Goal: Complete application form

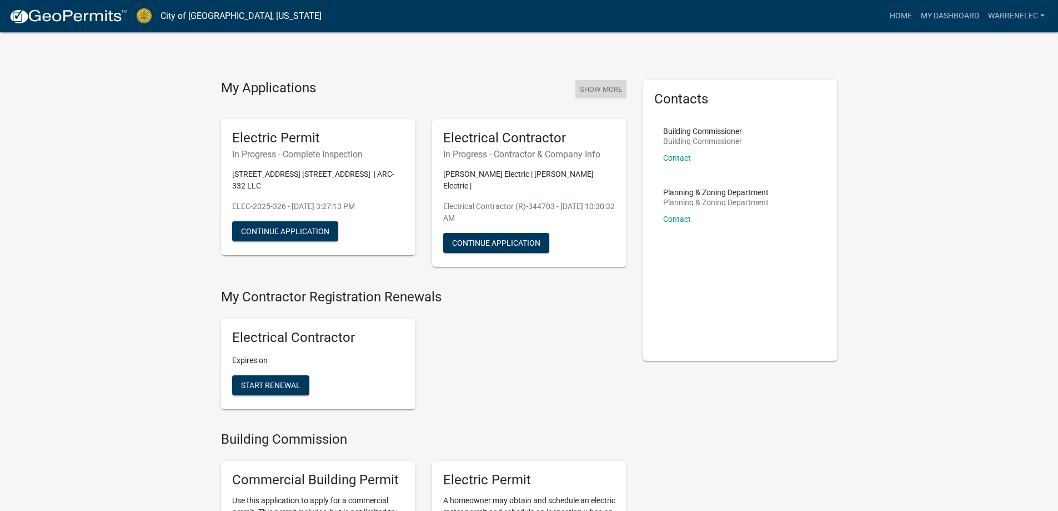
click at [603, 92] on button "Show More" at bounding box center [601, 89] width 51 height 18
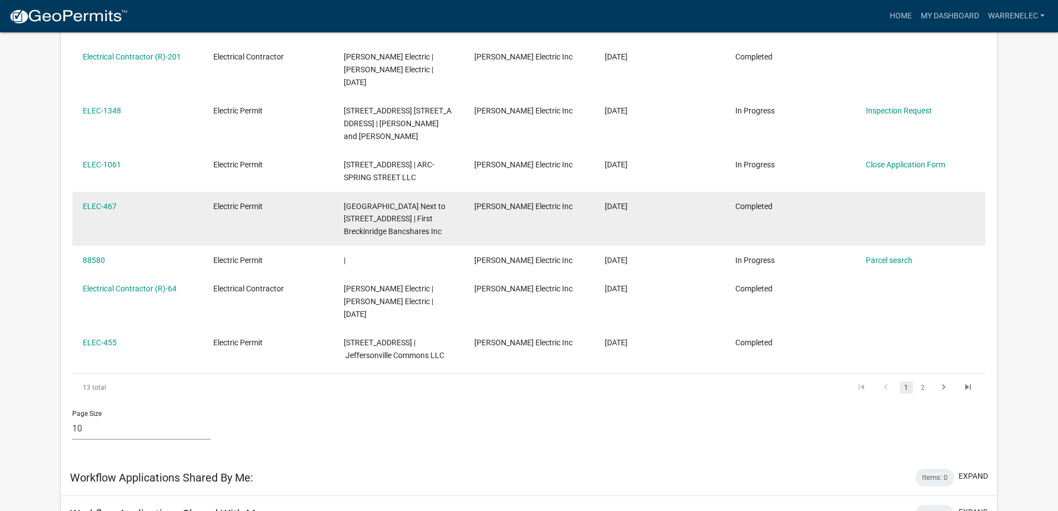
scroll to position [425, 0]
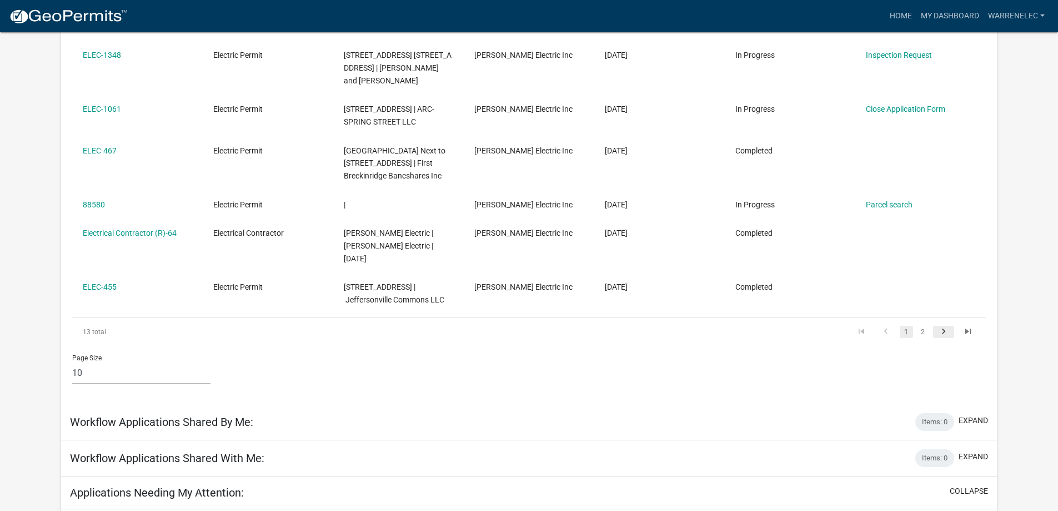
click at [943, 326] on icon "go to next page" at bounding box center [944, 332] width 14 height 13
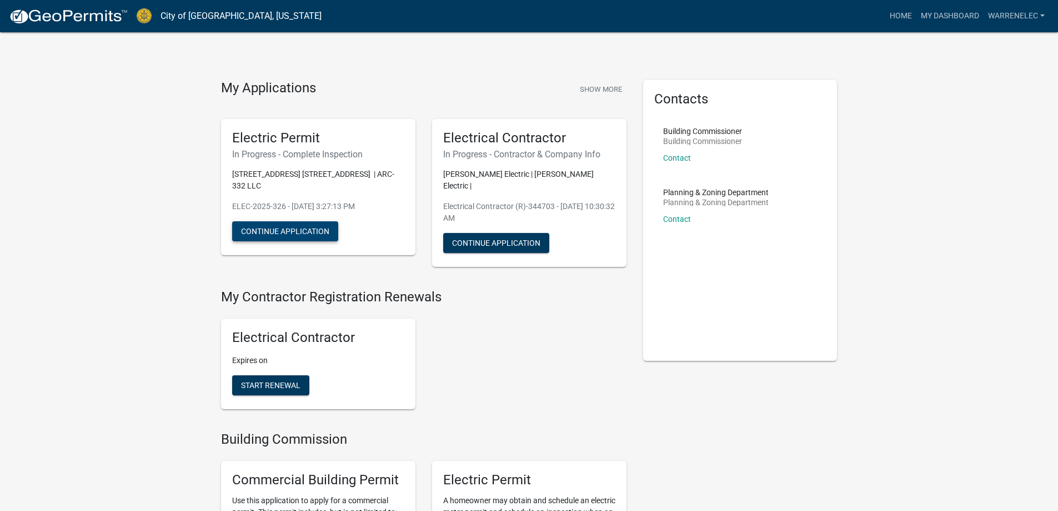
click at [276, 230] on button "Continue Application" at bounding box center [285, 231] width 106 height 20
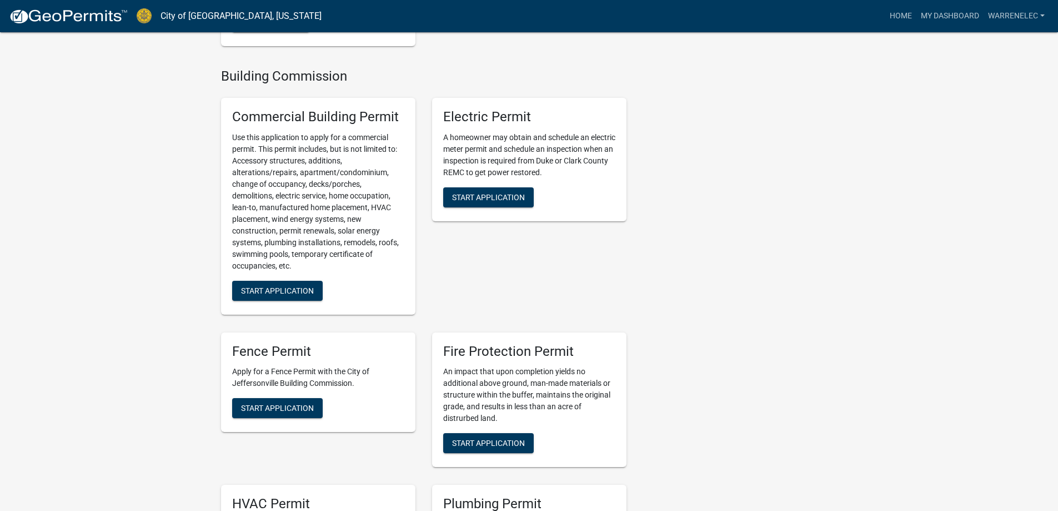
scroll to position [333, 0]
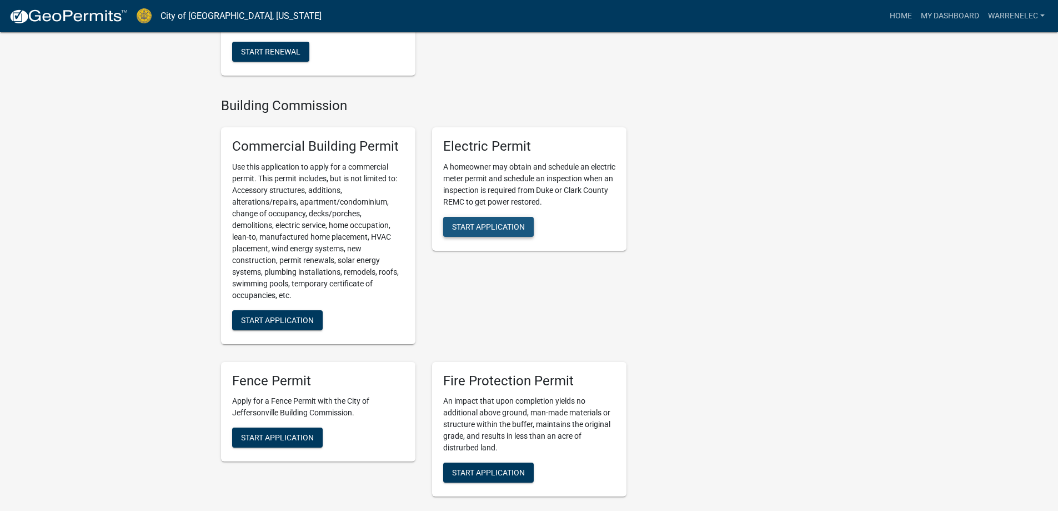
drag, startPoint x: 476, startPoint y: 214, endPoint x: 466, endPoint y: 225, distance: 14.9
click at [477, 222] on span "Start Application" at bounding box center [488, 226] width 73 height 9
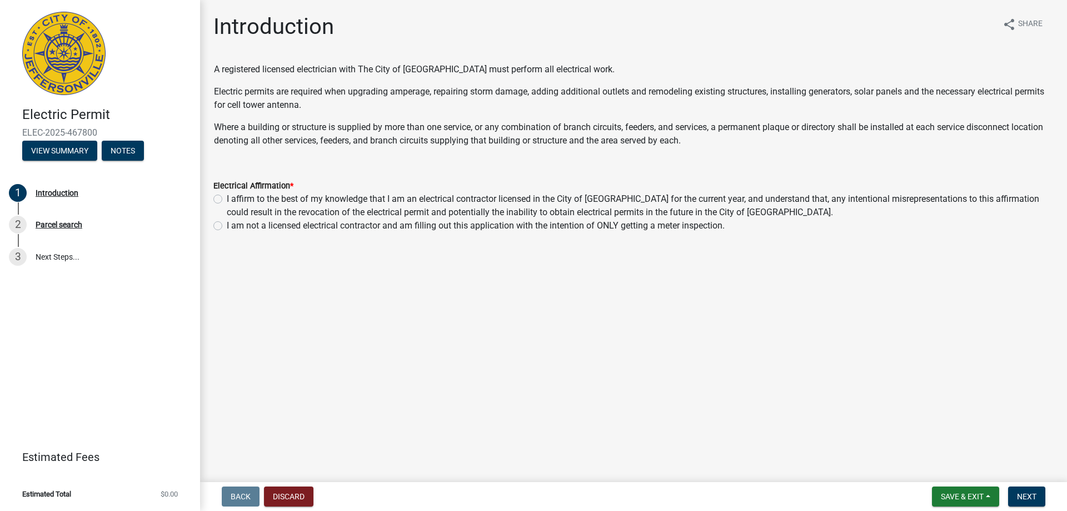
click at [227, 197] on label "I affirm to the best of my knowledge that I am an electrical contractor license…" at bounding box center [640, 205] width 827 height 27
click at [227, 197] on input "I affirm to the best of my knowledge that I am an electrical contractor license…" at bounding box center [230, 195] width 7 height 7
radio input "true"
click at [1027, 490] on button "Next" at bounding box center [1026, 496] width 37 height 20
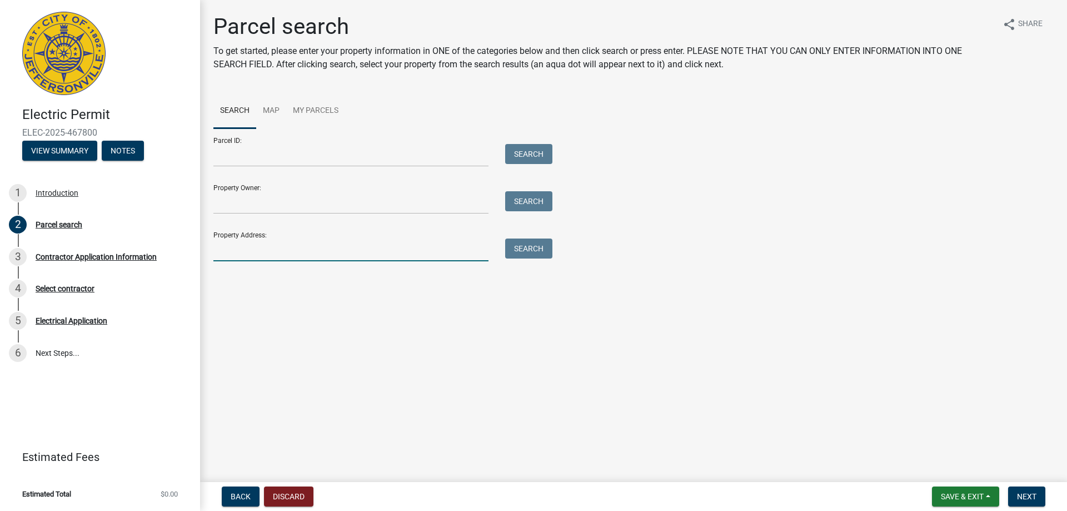
click at [292, 252] on input "Property Address:" at bounding box center [350, 249] width 275 height 23
type input "[STREET_ADDRESS]"
click at [521, 248] on button "Search" at bounding box center [528, 248] width 47 height 20
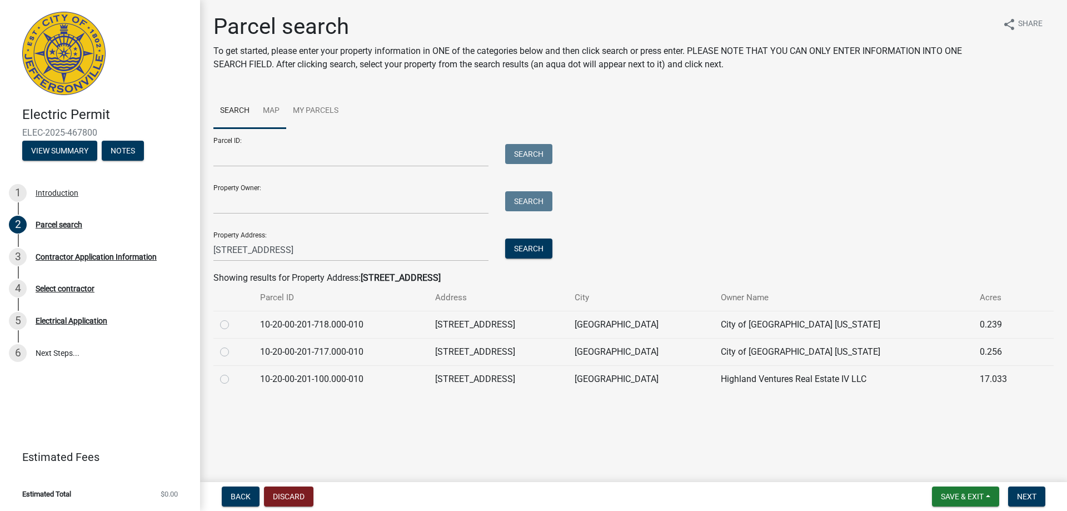
click at [272, 107] on link "Map" at bounding box center [271, 111] width 30 height 36
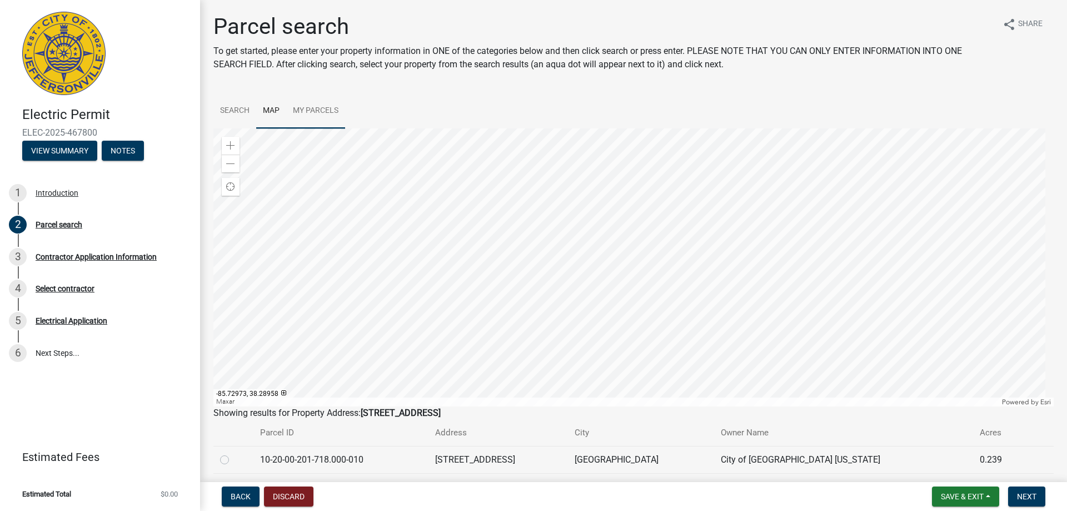
click at [641, 276] on div at bounding box center [633, 267] width 840 height 278
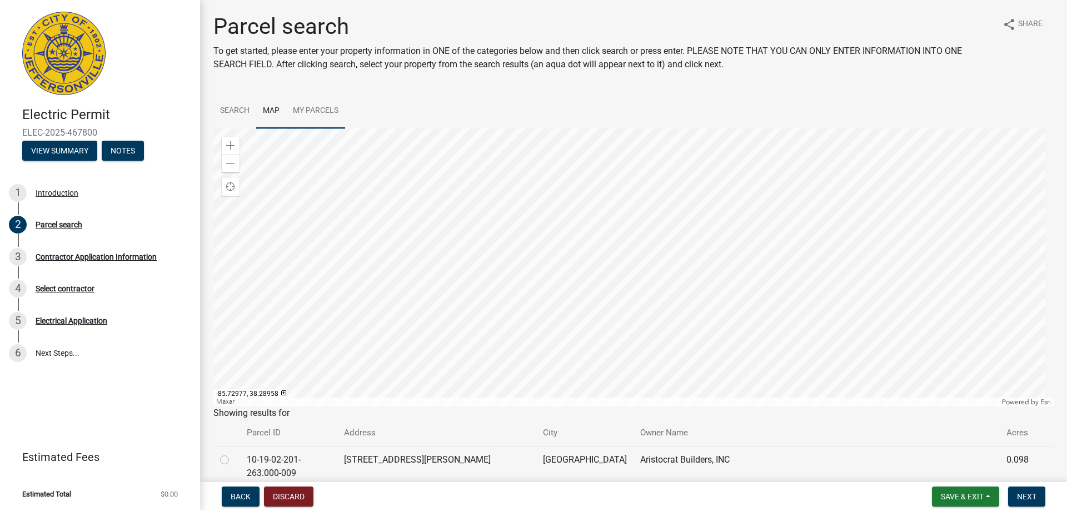
click at [639, 276] on div at bounding box center [633, 267] width 840 height 278
click at [708, 348] on div at bounding box center [633, 267] width 840 height 278
click at [302, 109] on link "My Parcels" at bounding box center [315, 111] width 59 height 36
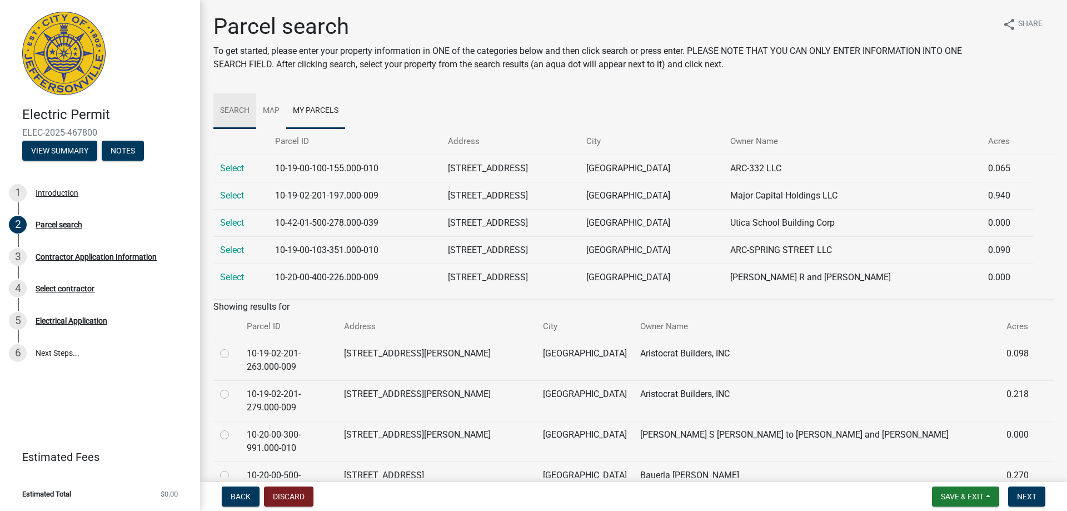
click at [230, 109] on link "Search" at bounding box center [234, 111] width 43 height 36
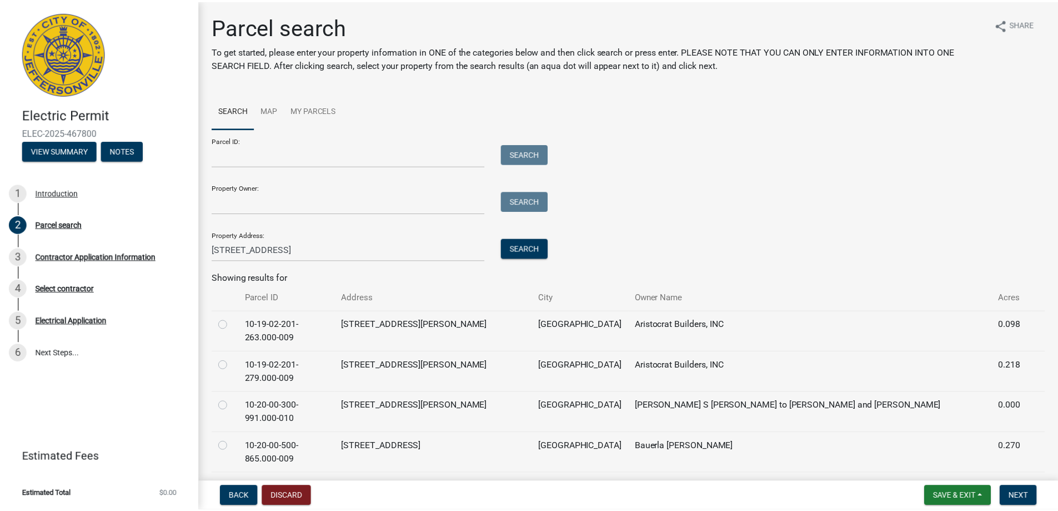
scroll to position [56, 0]
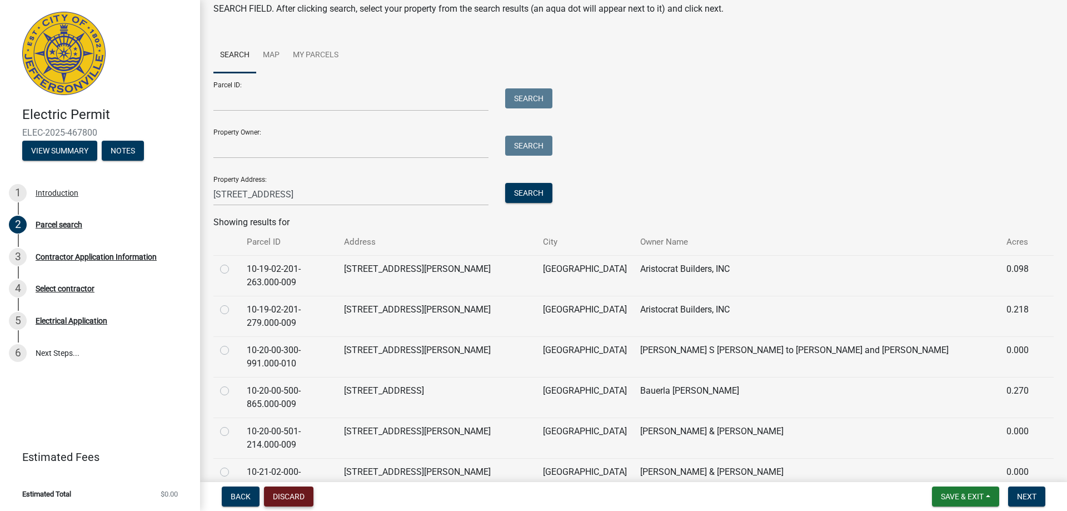
click at [284, 496] on button "Discard" at bounding box center [288, 496] width 49 height 20
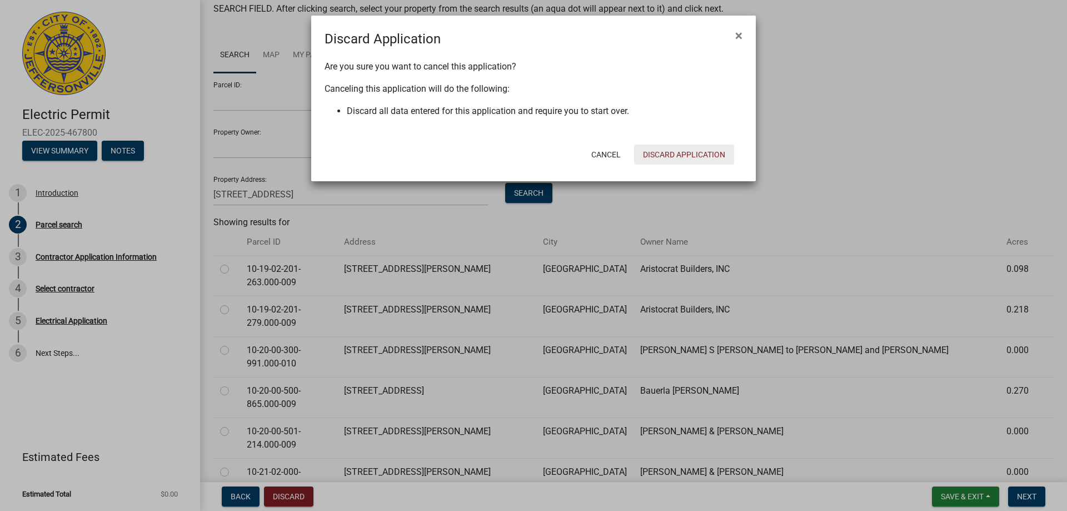
click at [663, 151] on button "Discard Application" at bounding box center [684, 154] width 100 height 20
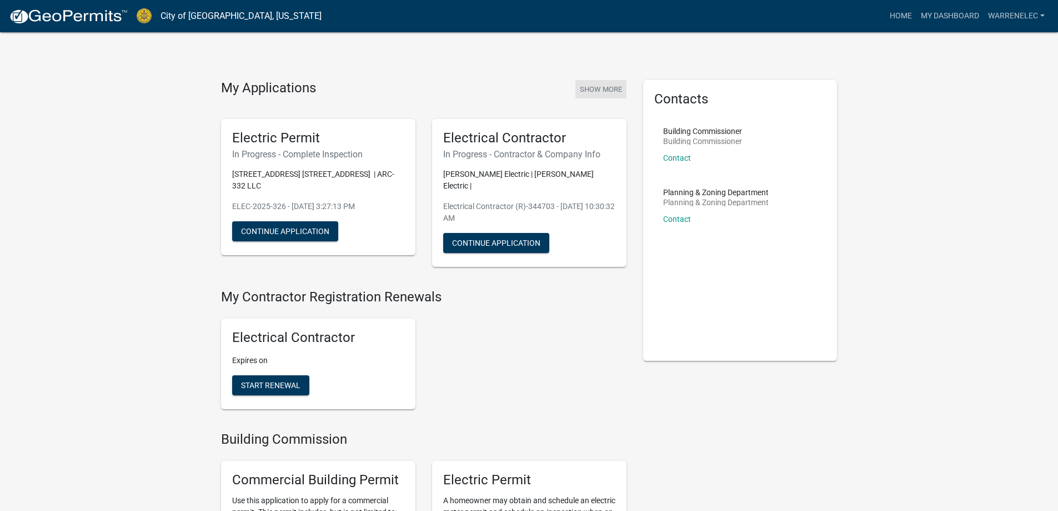
click at [613, 89] on button "Show More" at bounding box center [601, 89] width 51 height 18
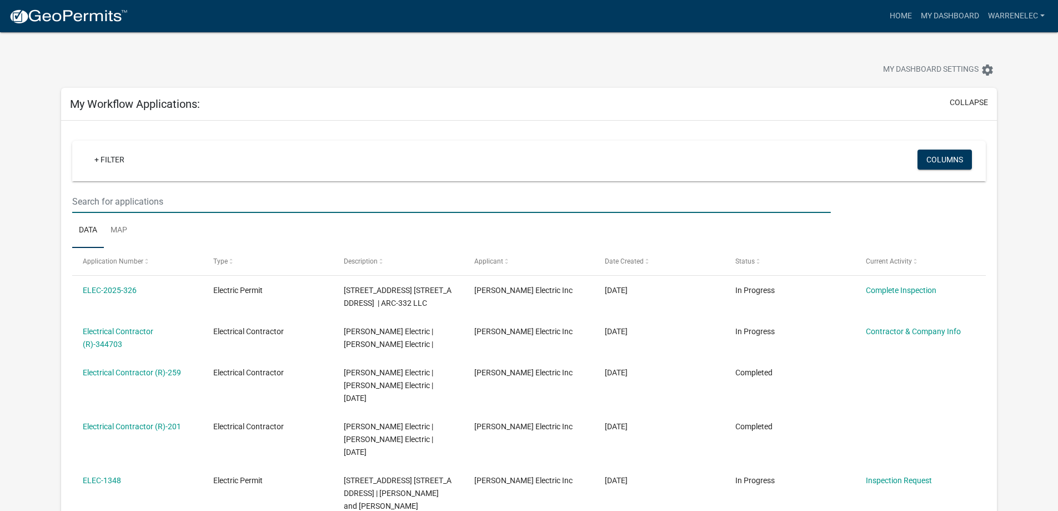
click at [134, 201] on input "text" at bounding box center [451, 201] width 758 height 23
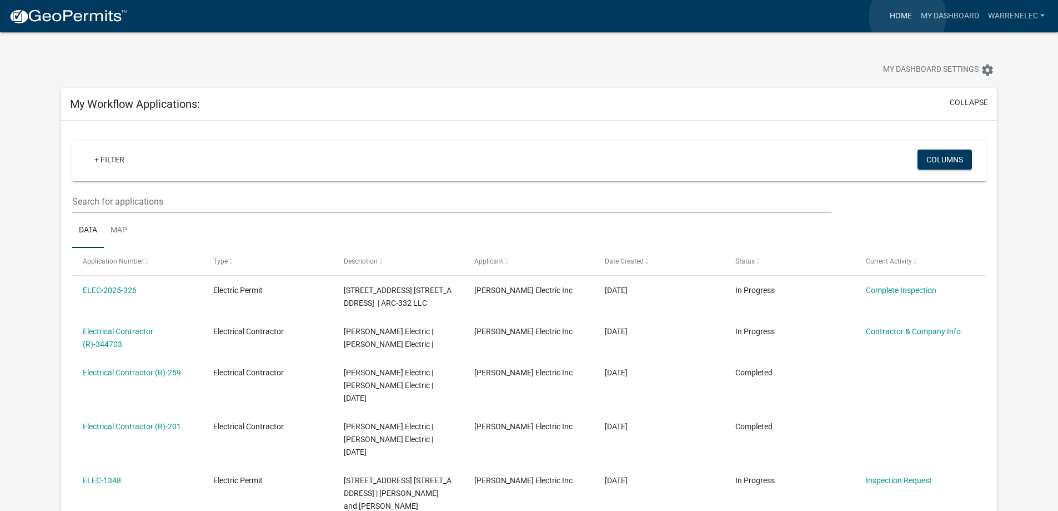
click at [908, 17] on link "Home" at bounding box center [901, 16] width 31 height 21
